Goal: Navigation & Orientation: Find specific page/section

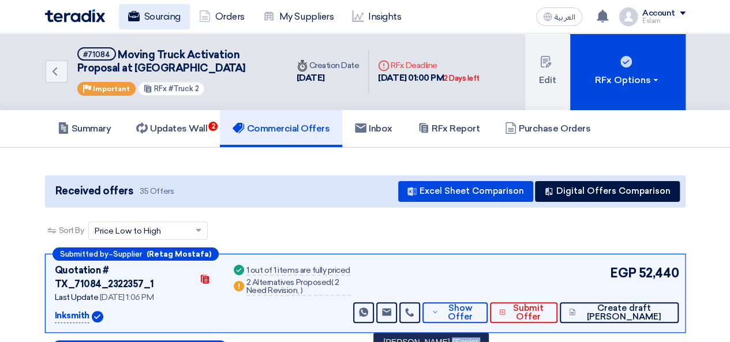
click at [145, 12] on link "Sourcing" at bounding box center [154, 16] width 71 height 25
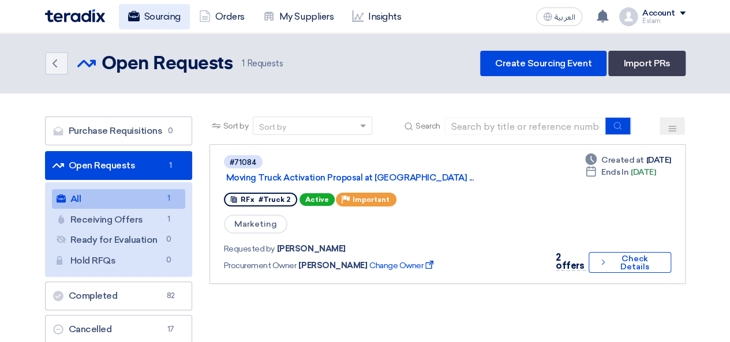
click at [165, 20] on link "Sourcing" at bounding box center [154, 16] width 71 height 25
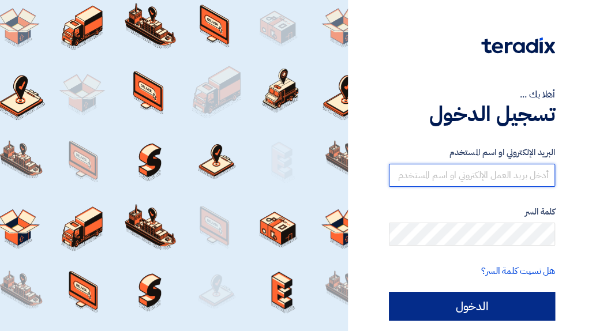
type input "eslam.abdelnaby@jameelfinance.com.eg"
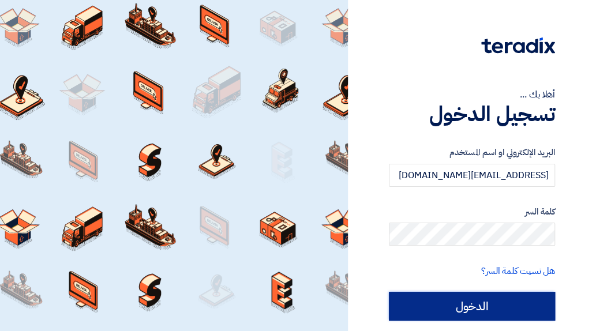
click at [432, 307] on input "الدخول" at bounding box center [472, 306] width 166 height 29
type input "Sign in"
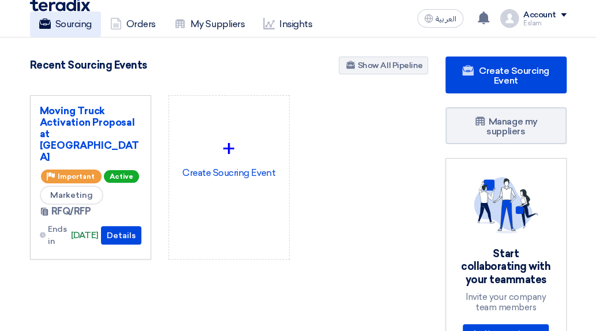
click at [81, 25] on link "Sourcing" at bounding box center [65, 24] width 71 height 25
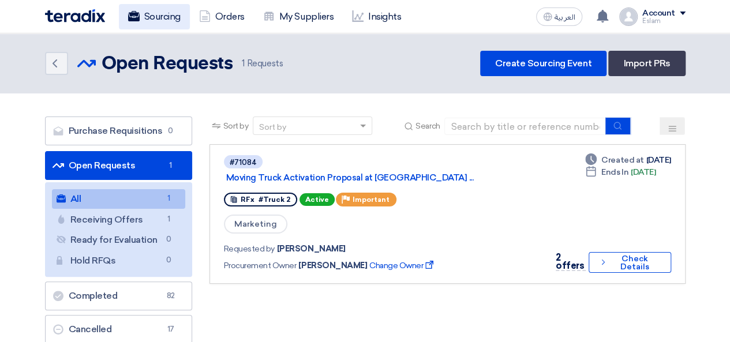
click at [166, 13] on link "Sourcing" at bounding box center [154, 16] width 71 height 25
